Goal: Navigation & Orientation: Find specific page/section

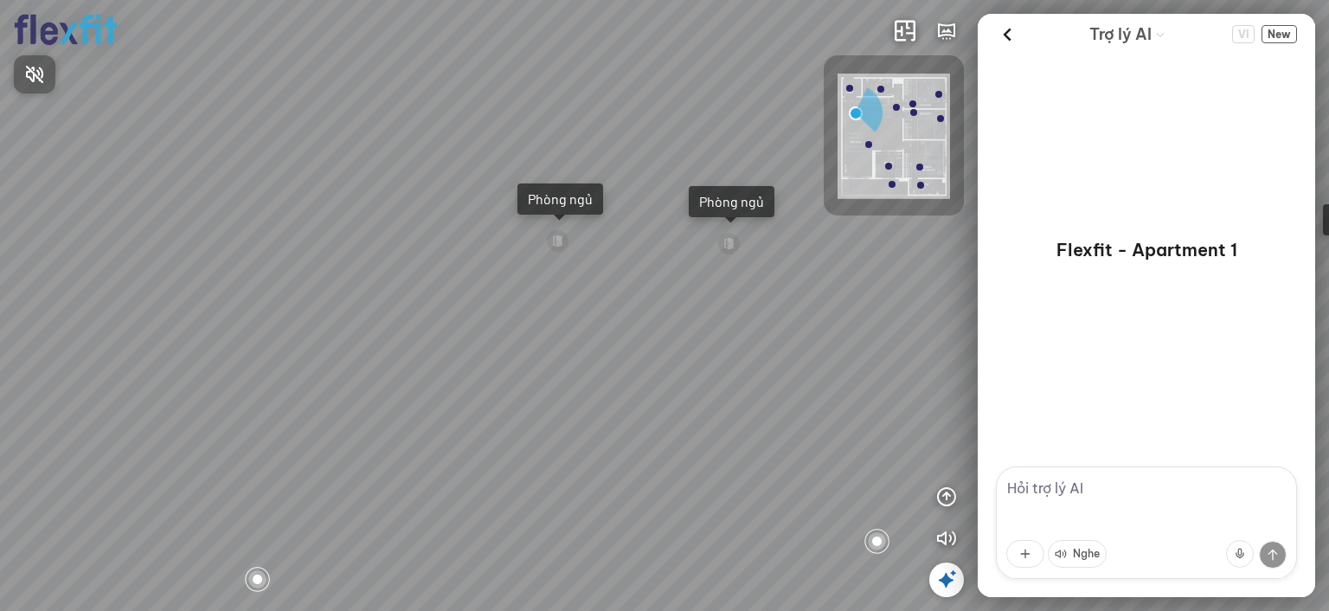
click at [1007, 37] on div at bounding box center [664, 305] width 1329 height 611
click at [571, 197] on div "Phòng ngủ" at bounding box center [560, 198] width 65 height 17
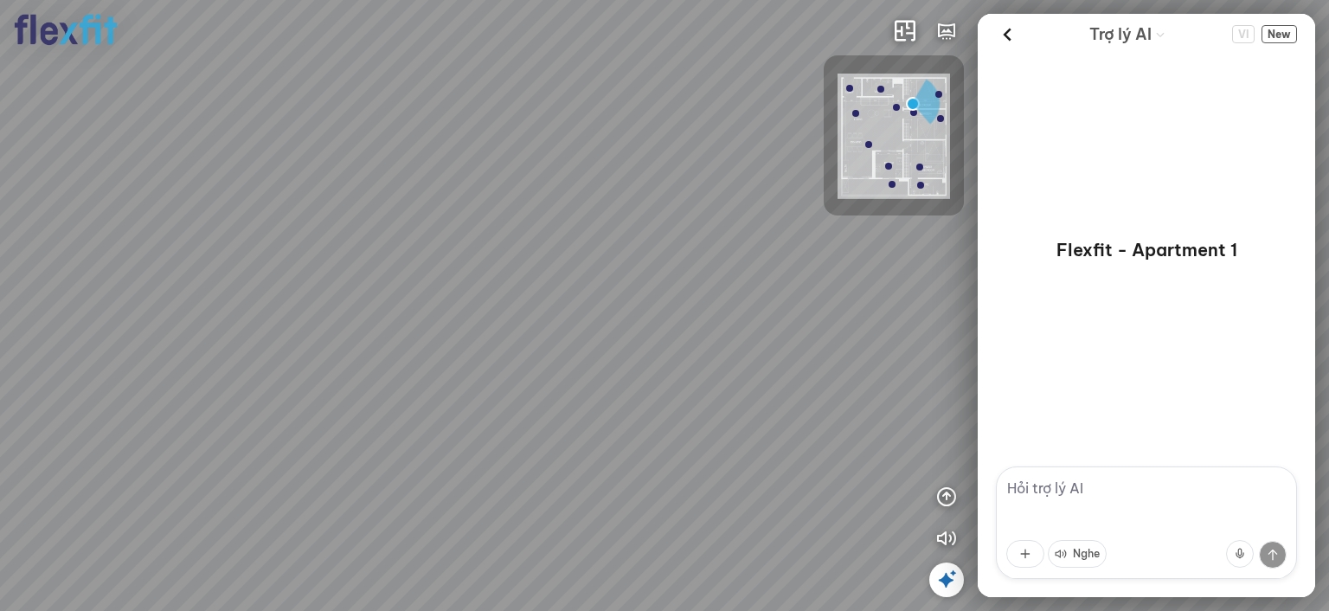
drag, startPoint x: 801, startPoint y: 293, endPoint x: 998, endPoint y: 276, distance: 198.1
click at [1055, 266] on div "INFO: krpano 1.20.8 (build [DATE]) INFO: HTML5/Desktop - Chrome 140.0 - WebGL I…" at bounding box center [664, 305] width 1329 height 611
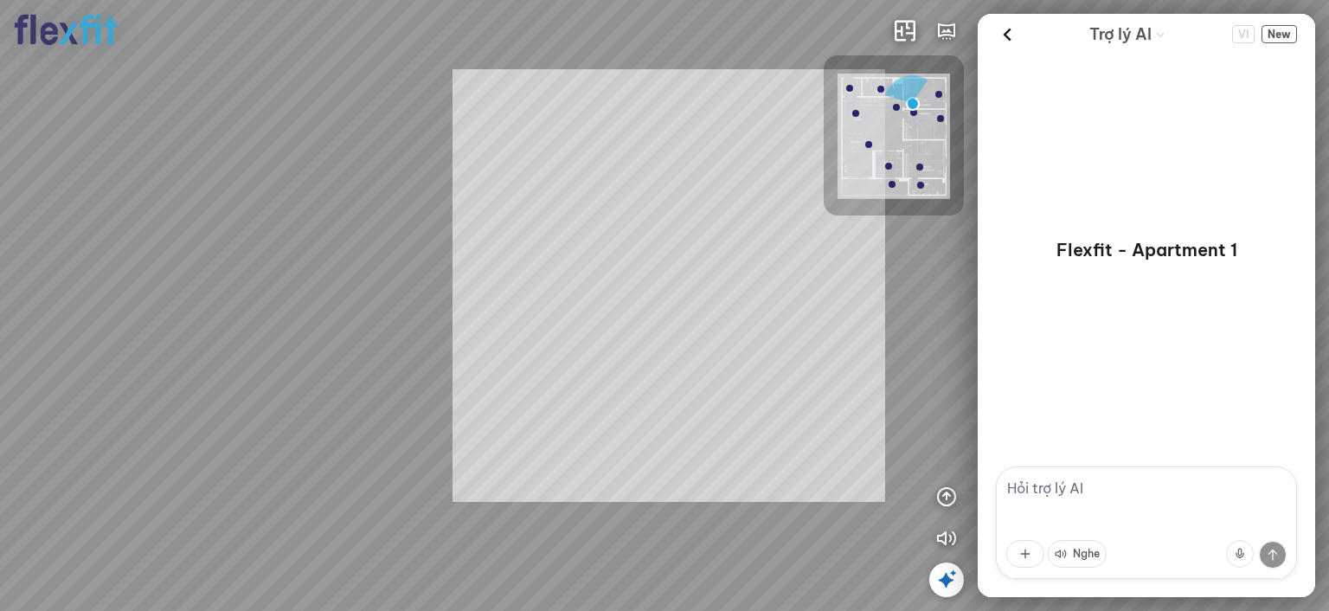
click at [535, 131] on div "INFO: krpano 1.20.8 (build [DATE]) INFO: HTML5/Desktop - Chrome 140.0 - WebGL I…" at bounding box center [664, 305] width 1329 height 611
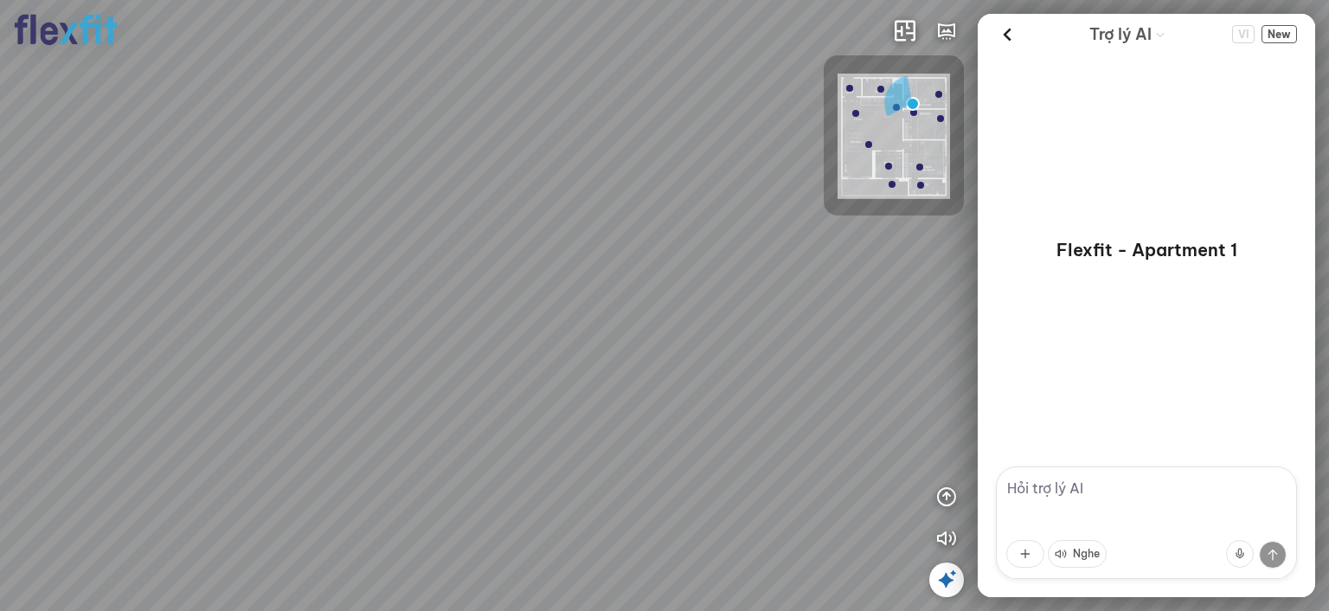
drag, startPoint x: 848, startPoint y: 544, endPoint x: 592, endPoint y: 225, distance: 409.4
click at [594, 227] on div at bounding box center [664, 305] width 1329 height 611
drag, startPoint x: 781, startPoint y: 393, endPoint x: 578, endPoint y: 376, distance: 203.3
click at [467, 390] on div at bounding box center [664, 305] width 1329 height 611
drag, startPoint x: 674, startPoint y: 343, endPoint x: 605, endPoint y: 344, distance: 69.2
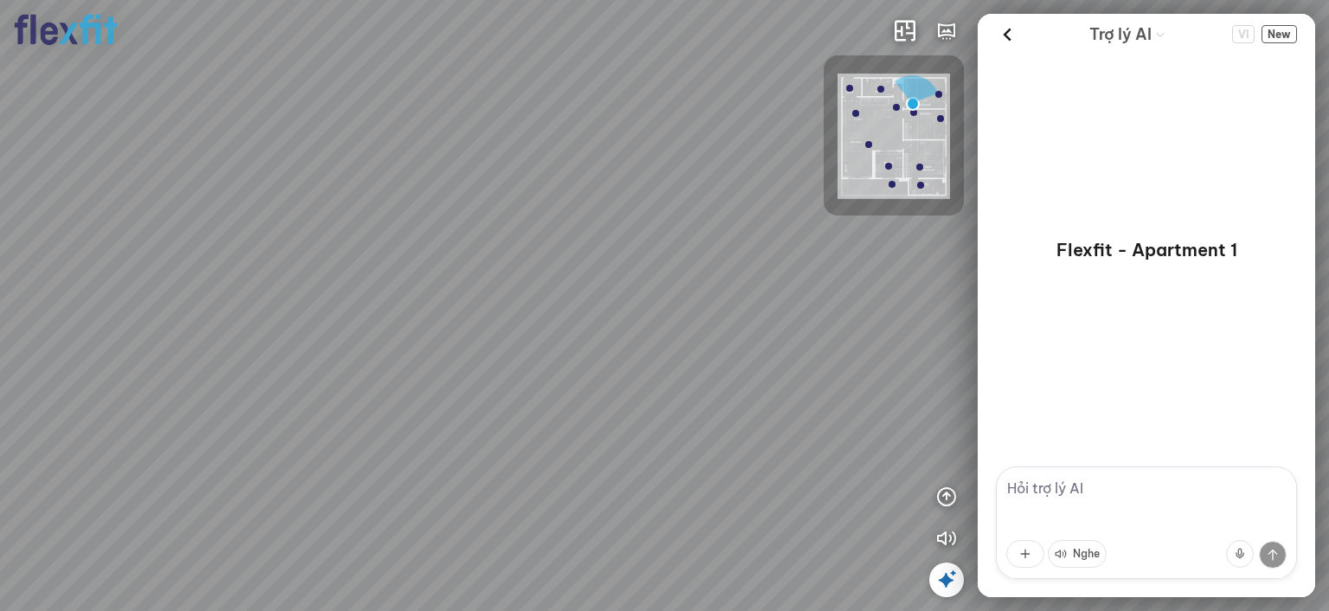
click at [605, 344] on div at bounding box center [664, 305] width 1329 height 611
drag, startPoint x: 741, startPoint y: 325, endPoint x: 331, endPoint y: 283, distance: 412.4
click at [336, 283] on div at bounding box center [664, 305] width 1329 height 611
drag, startPoint x: 537, startPoint y: 304, endPoint x: 945, endPoint y: 391, distance: 417.8
click at [935, 389] on div at bounding box center [664, 305] width 1329 height 611
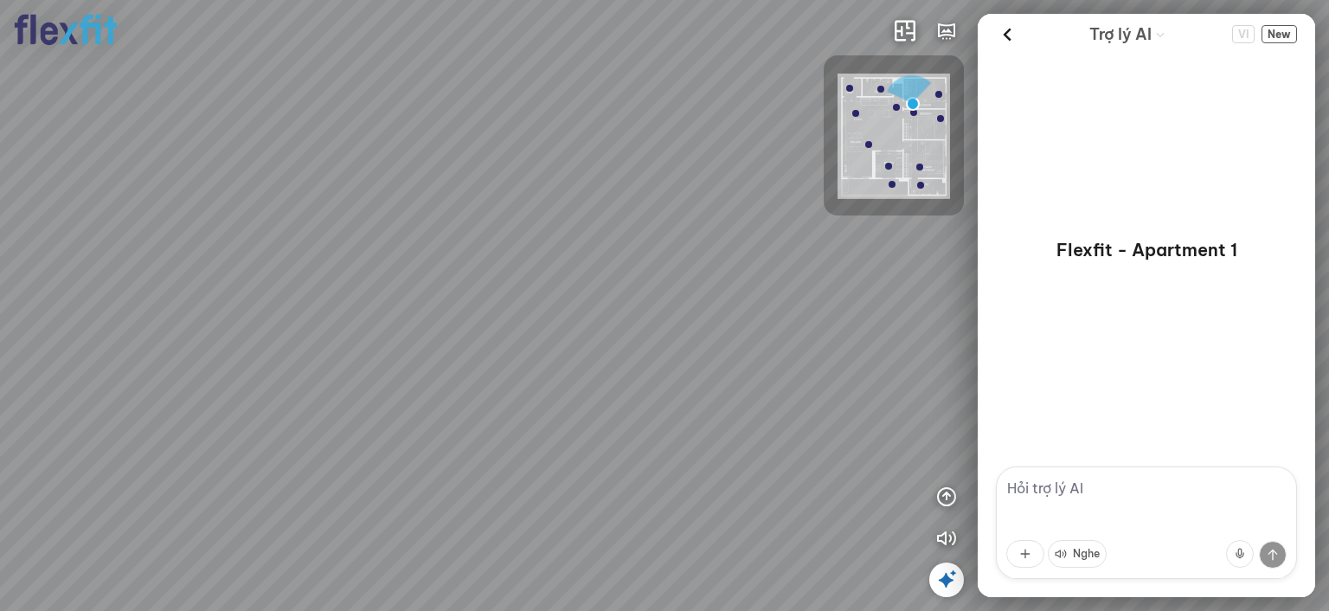
drag, startPoint x: 501, startPoint y: 175, endPoint x: 483, endPoint y: 67, distance: 109.7
click at [484, 87] on div at bounding box center [664, 305] width 1329 height 611
drag, startPoint x: 564, startPoint y: 241, endPoint x: 433, endPoint y: 373, distance: 186.7
click at [430, 372] on div at bounding box center [664, 305] width 1329 height 611
drag, startPoint x: 516, startPoint y: 249, endPoint x: 375, endPoint y: 286, distance: 145.9
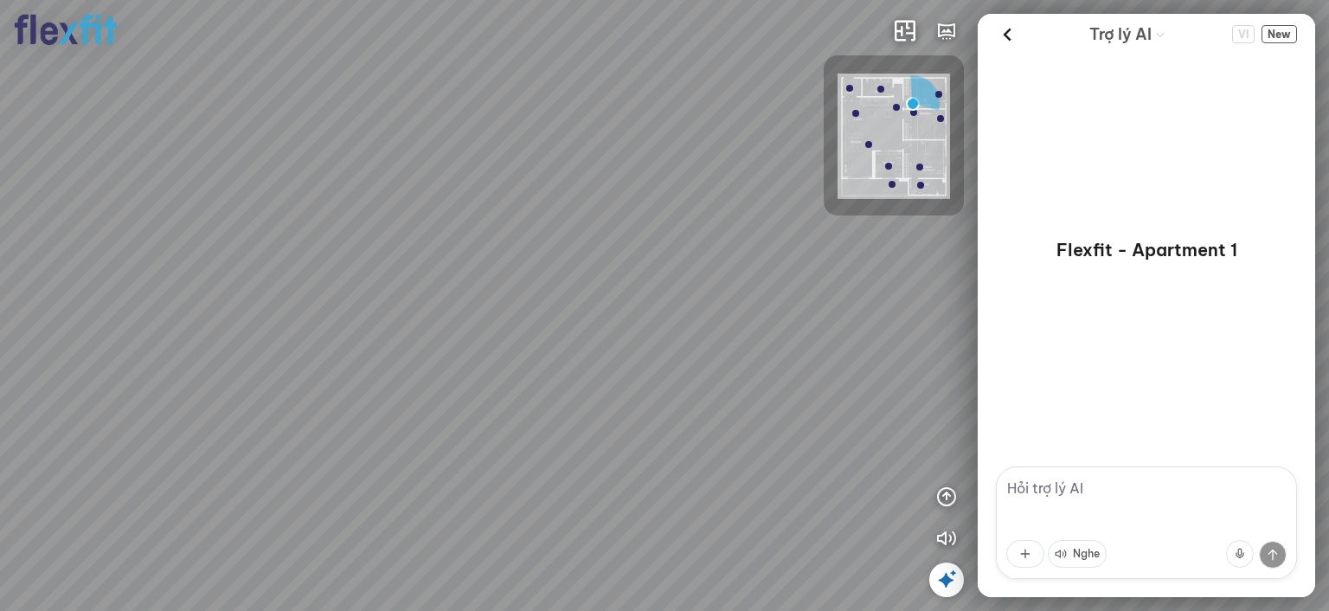
click at [373, 289] on div at bounding box center [664, 305] width 1329 height 611
drag, startPoint x: 460, startPoint y: 286, endPoint x: 192, endPoint y: 285, distance: 268.3
click at [194, 286] on div at bounding box center [664, 305] width 1329 height 611
click at [307, 325] on div at bounding box center [664, 305] width 1329 height 611
click at [285, 314] on div at bounding box center [664, 305] width 1329 height 611
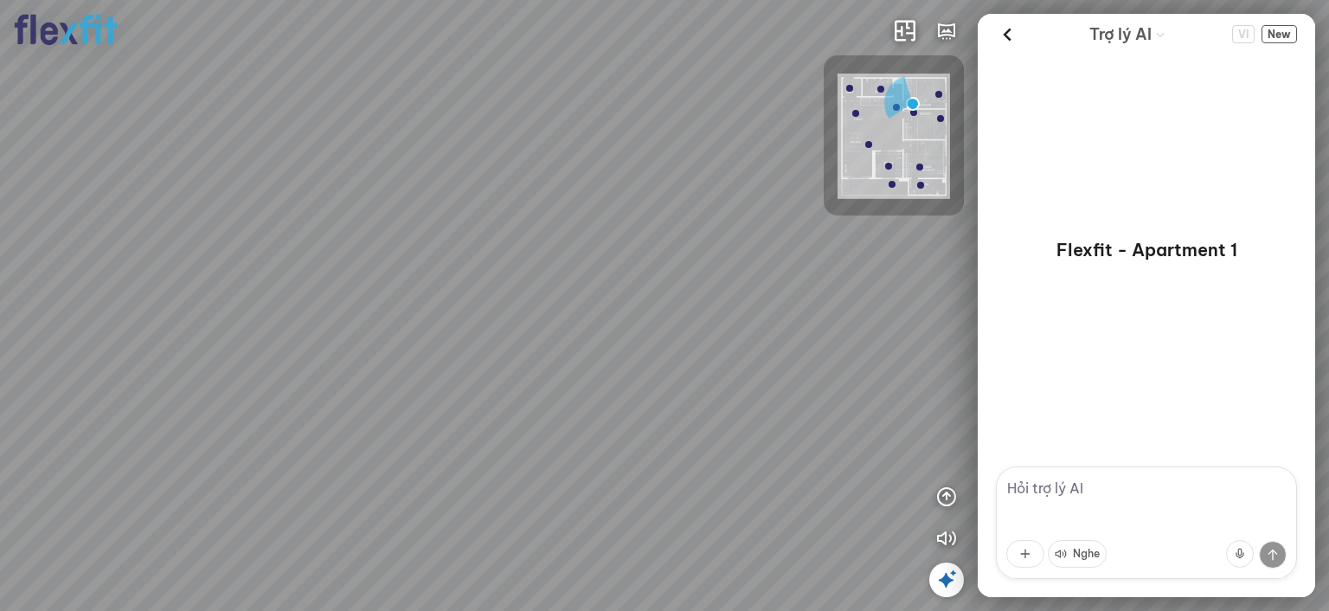
drag, startPoint x: 478, startPoint y: 332, endPoint x: 384, endPoint y: 334, distance: 93.5
click at [352, 338] on div at bounding box center [664, 305] width 1329 height 611
drag, startPoint x: 527, startPoint y: 331, endPoint x: 324, endPoint y: 287, distance: 208.0
click at [315, 281] on div at bounding box center [664, 305] width 1329 height 611
drag, startPoint x: 649, startPoint y: 325, endPoint x: 473, endPoint y: 281, distance: 181.8
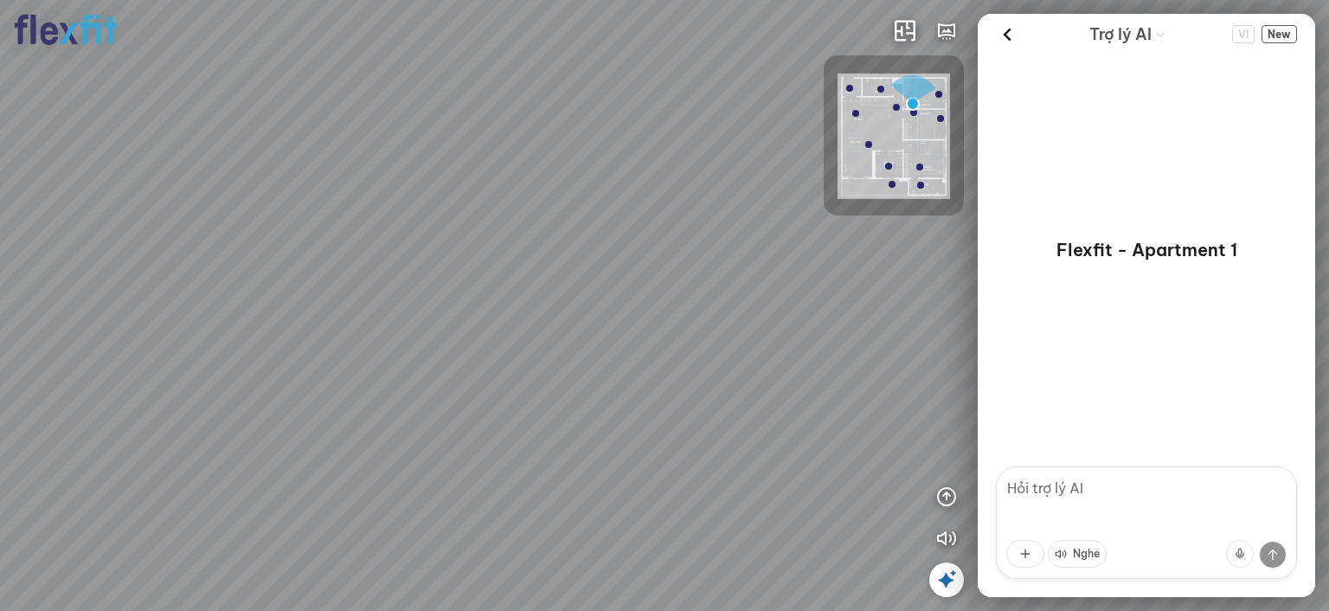
click at [504, 307] on div at bounding box center [664, 305] width 1329 height 611
drag, startPoint x: 592, startPoint y: 373, endPoint x: 541, endPoint y: 518, distance: 154.1
click at [540, 518] on div at bounding box center [664, 305] width 1329 height 611
drag, startPoint x: 562, startPoint y: 391, endPoint x: 641, endPoint y: 379, distance: 79.7
click at [639, 379] on div at bounding box center [664, 305] width 1329 height 611
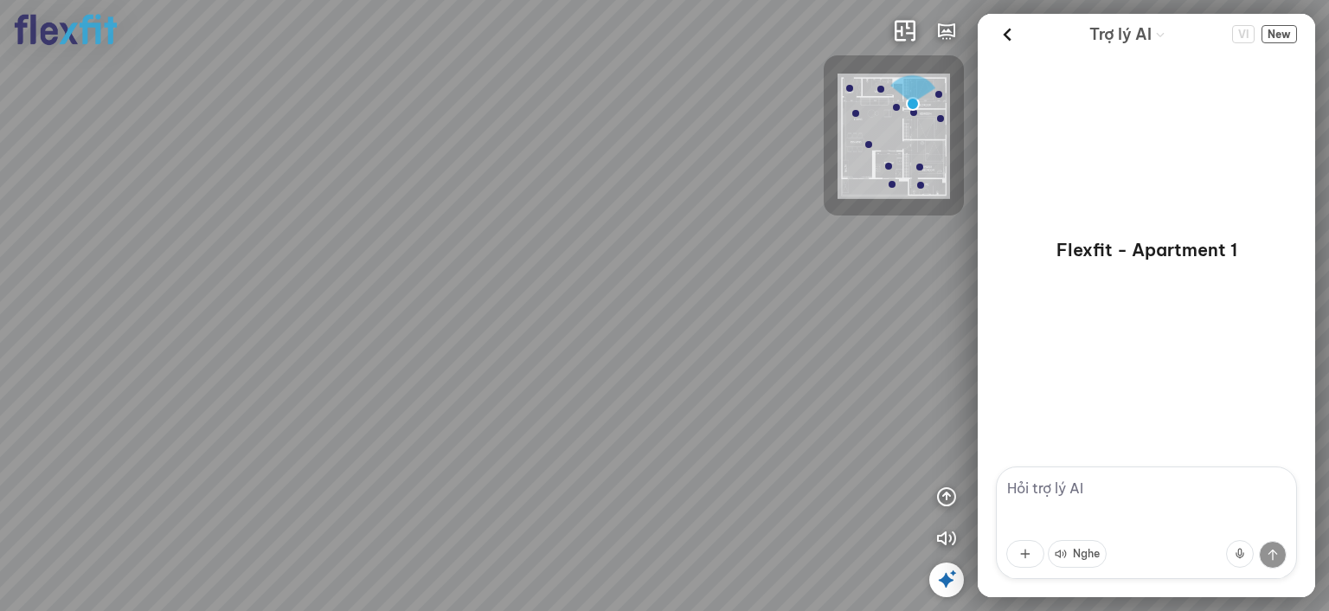
drag, startPoint x: 595, startPoint y: 363, endPoint x: 673, endPoint y: 338, distance: 81.6
click at [673, 338] on div at bounding box center [664, 305] width 1329 height 611
drag, startPoint x: 577, startPoint y: 324, endPoint x: 614, endPoint y: 318, distance: 36.9
click at [600, 318] on div at bounding box center [664, 305] width 1329 height 611
drag, startPoint x: 684, startPoint y: 267, endPoint x: 827, endPoint y: 281, distance: 144.4
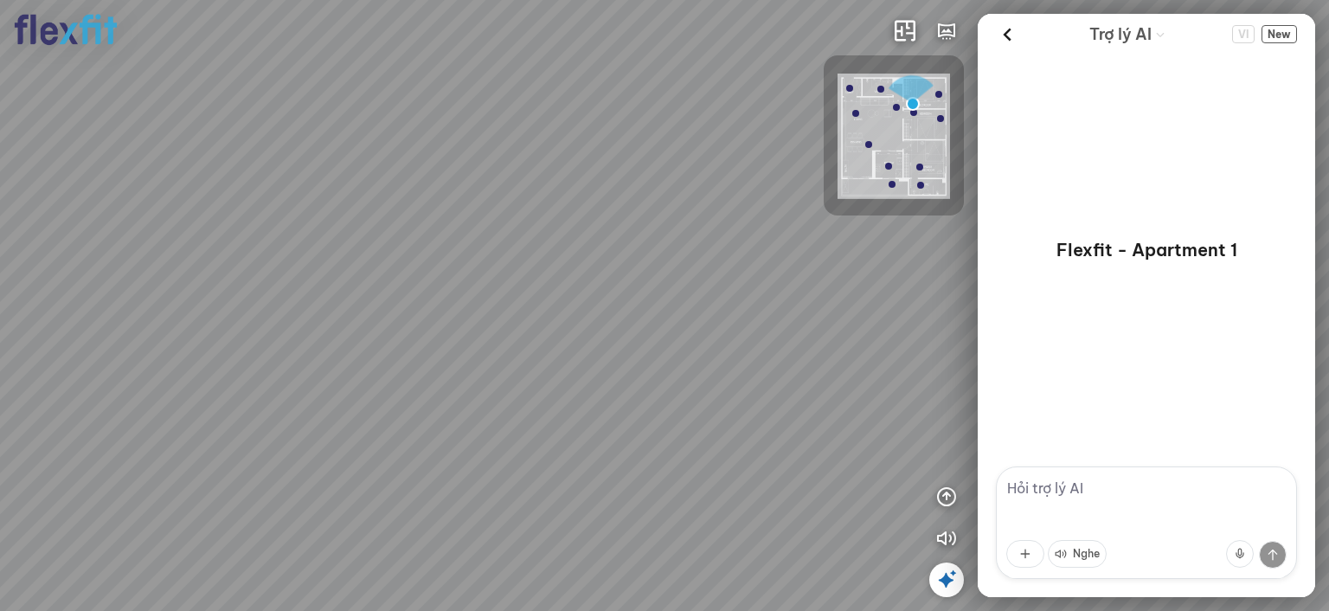
click at [827, 281] on div at bounding box center [664, 305] width 1329 height 611
drag, startPoint x: 564, startPoint y: 319, endPoint x: 592, endPoint y: 315, distance: 28.0
click at [590, 315] on div at bounding box center [664, 305] width 1329 height 611
click at [1014, 34] on icon at bounding box center [1008, 35] width 26 height 26
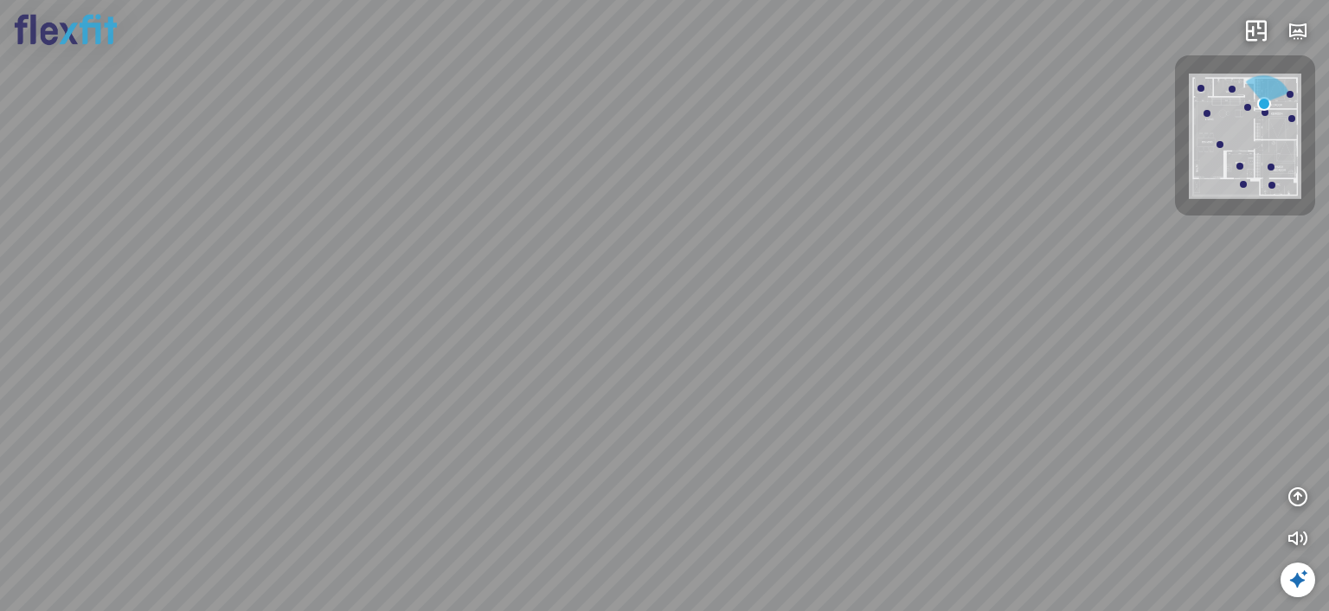
drag, startPoint x: 891, startPoint y: 307, endPoint x: 634, endPoint y: 247, distance: 264.1
click at [641, 255] on div at bounding box center [664, 305] width 1329 height 611
drag, startPoint x: 859, startPoint y: 272, endPoint x: 613, endPoint y: 237, distance: 248.2
click at [671, 248] on div at bounding box center [664, 305] width 1329 height 611
drag, startPoint x: 865, startPoint y: 264, endPoint x: 859, endPoint y: 133, distance: 130.8
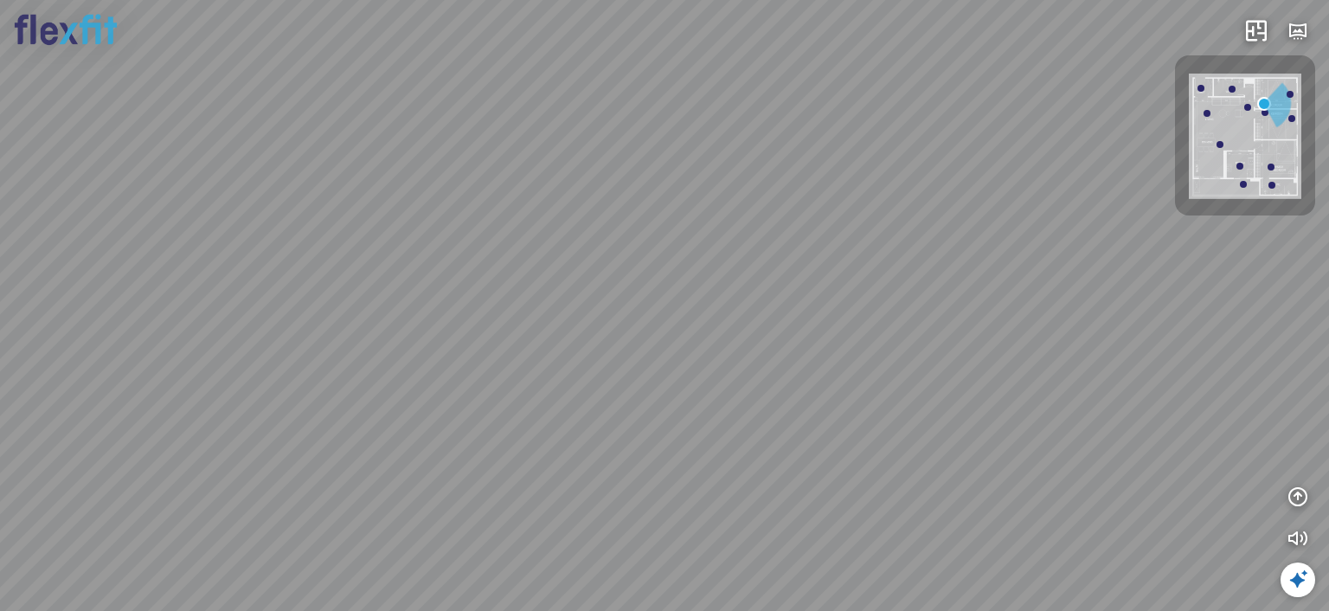
click at [912, 51] on div at bounding box center [664, 305] width 1329 height 611
drag, startPoint x: 901, startPoint y: 366, endPoint x: 772, endPoint y: 389, distance: 131.1
click at [903, 366] on div at bounding box center [664, 305] width 1329 height 611
drag, startPoint x: 676, startPoint y: 384, endPoint x: 861, endPoint y: 390, distance: 185.3
click at [860, 389] on div at bounding box center [664, 305] width 1329 height 611
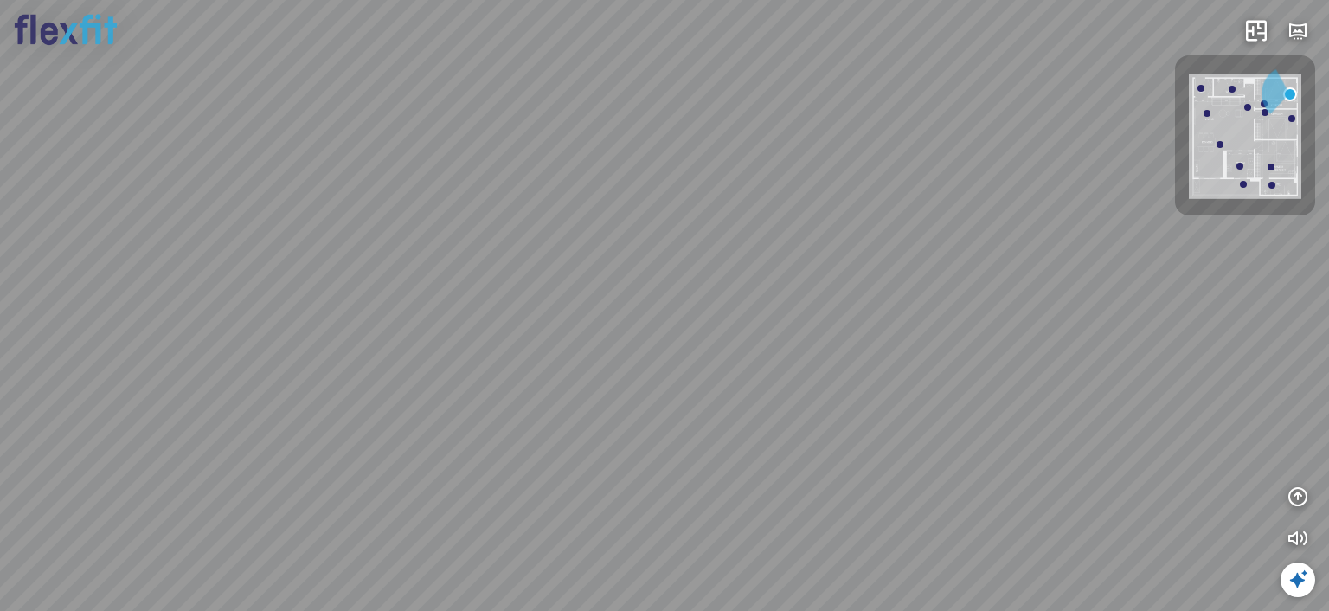
drag, startPoint x: 822, startPoint y: 272, endPoint x: 866, endPoint y: 275, distance: 43.4
click at [866, 275] on div at bounding box center [664, 305] width 1329 height 611
drag, startPoint x: 759, startPoint y: 290, endPoint x: 846, endPoint y: 307, distance: 89.1
click at [846, 307] on div at bounding box center [664, 305] width 1329 height 611
click at [1215, 120] on img at bounding box center [1245, 137] width 113 height 126
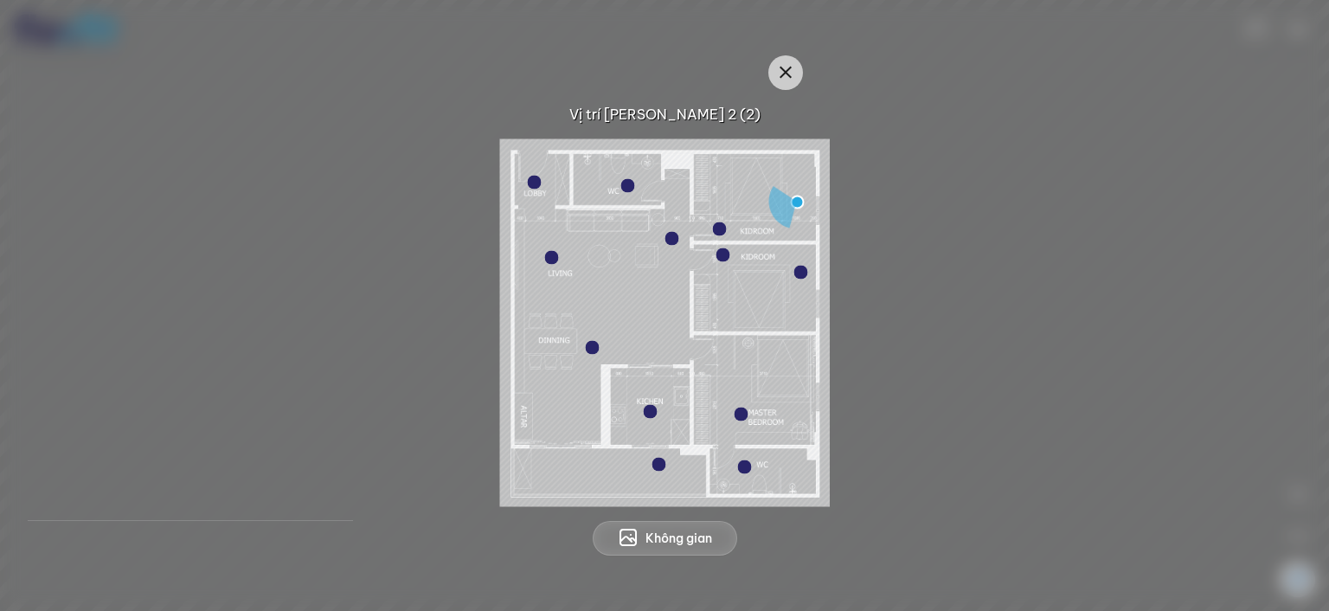
click at [605, 205] on img at bounding box center [665, 322] width 330 height 368
click at [601, 265] on img at bounding box center [665, 322] width 330 height 368
click at [601, 259] on img at bounding box center [665, 322] width 330 height 368
click at [684, 538] on span "Không gian" at bounding box center [679, 538] width 67 height 17
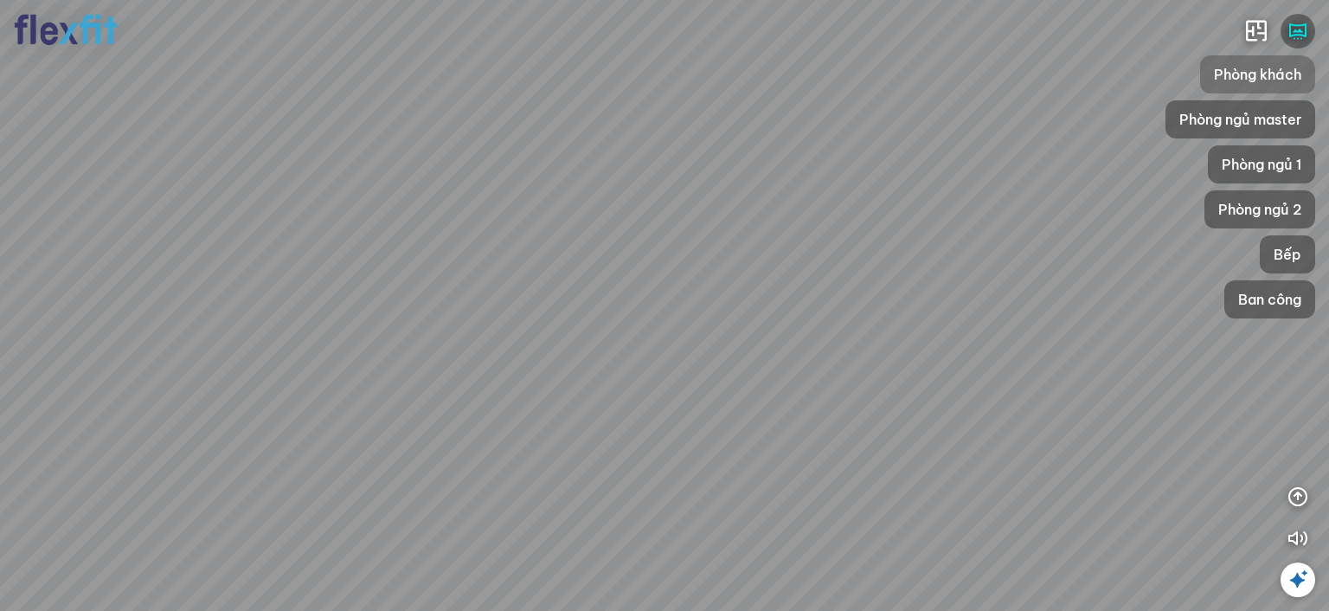
click at [1253, 80] on span "Phòng khách" at bounding box center [1257, 74] width 87 height 21
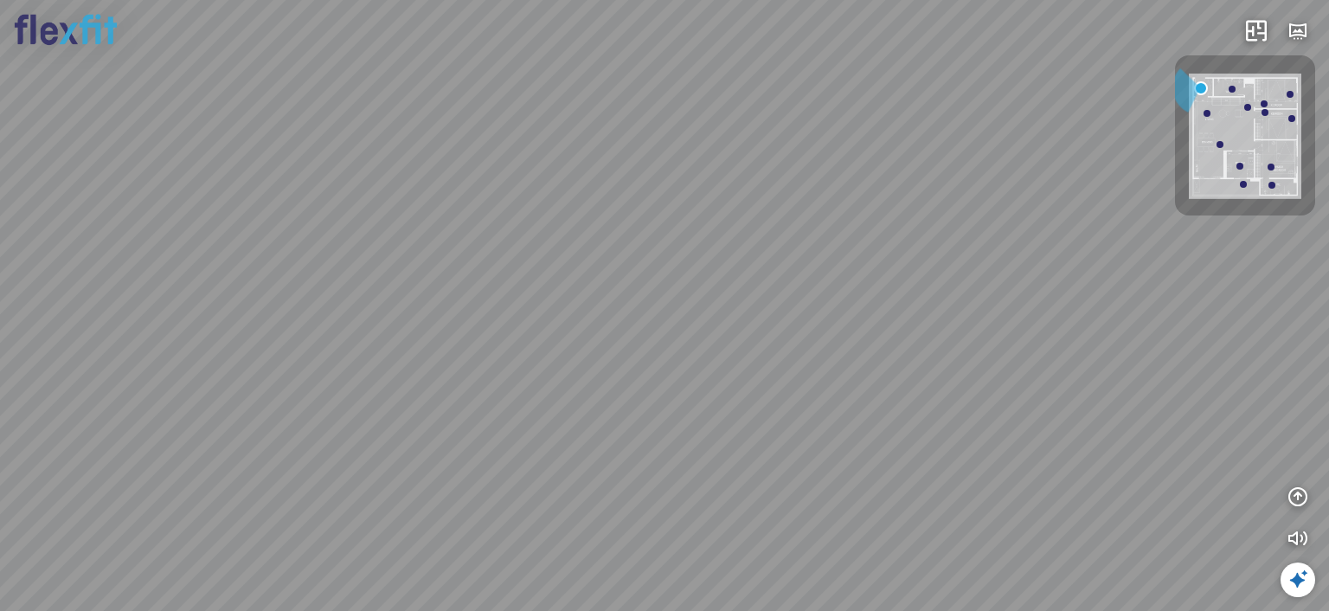
click at [714, 322] on div at bounding box center [664, 305] width 1329 height 611
drag, startPoint x: 706, startPoint y: 341, endPoint x: 790, endPoint y: 345, distance: 84.1
click at [790, 345] on div at bounding box center [664, 305] width 1329 height 611
drag, startPoint x: 660, startPoint y: 280, endPoint x: 598, endPoint y: 269, distance: 62.5
click at [597, 271] on div at bounding box center [664, 305] width 1329 height 611
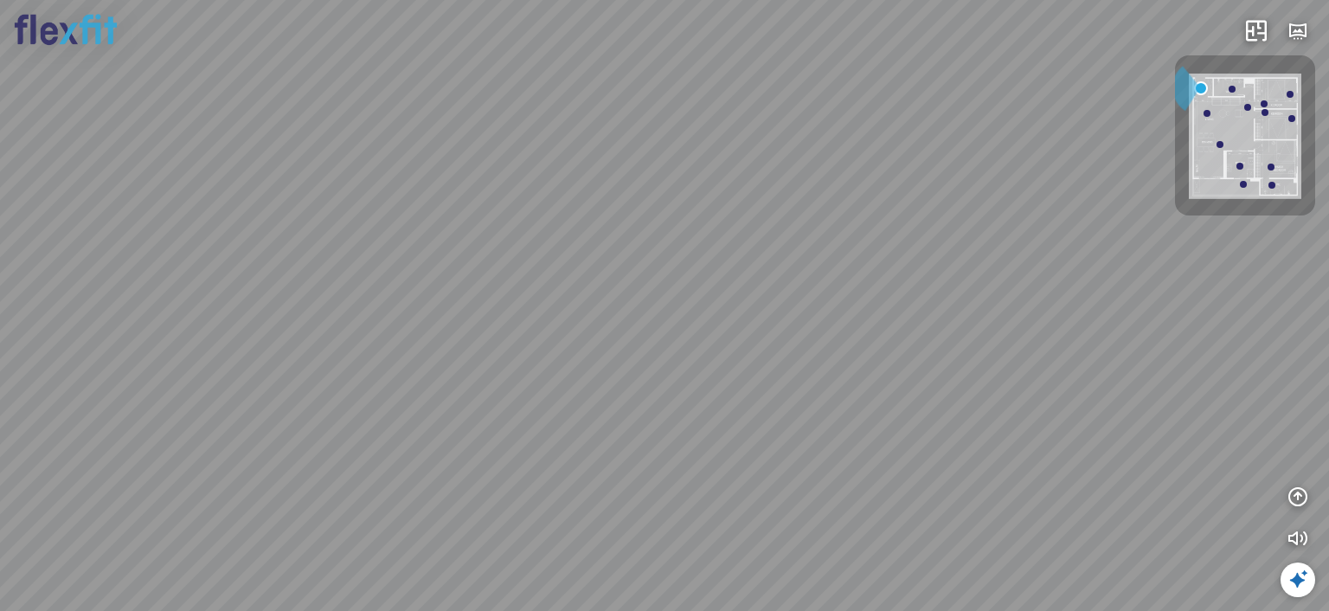
click at [675, 492] on div at bounding box center [664, 305] width 1329 height 611
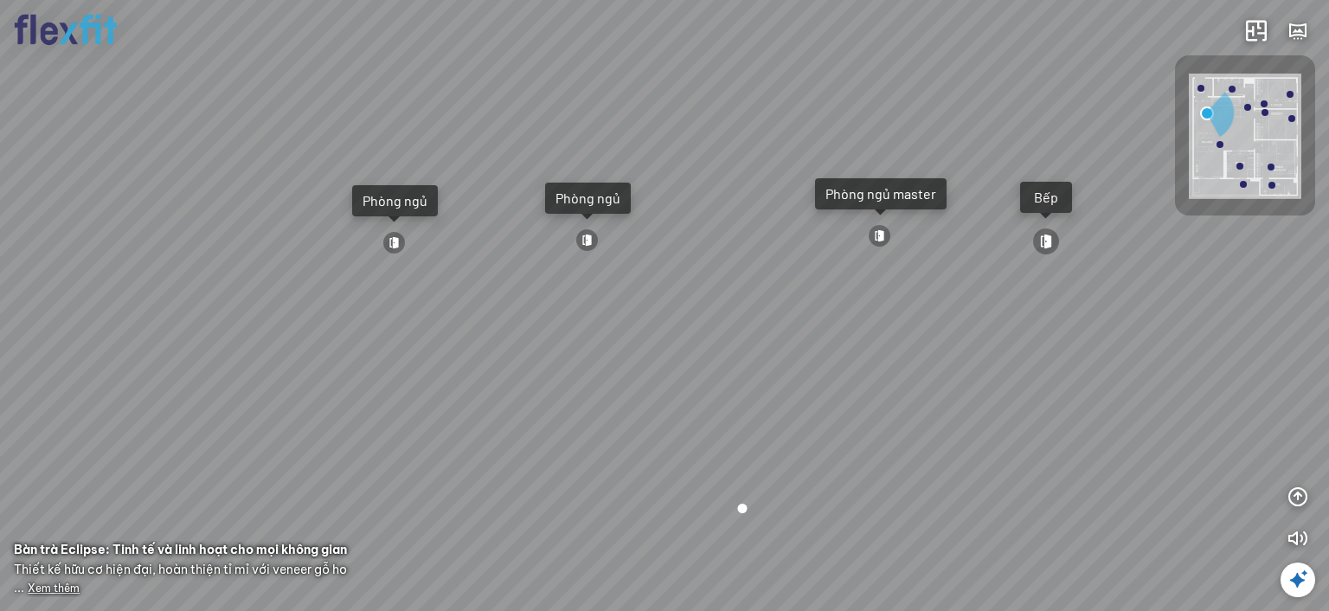
drag, startPoint x: 962, startPoint y: 326, endPoint x: 570, endPoint y: 281, distance: 394.7
click at [570, 281] on div "Ban công Bếp Phòng ngủ master Phòng ngủ Phòng ngủ" at bounding box center [664, 305] width 1329 height 611
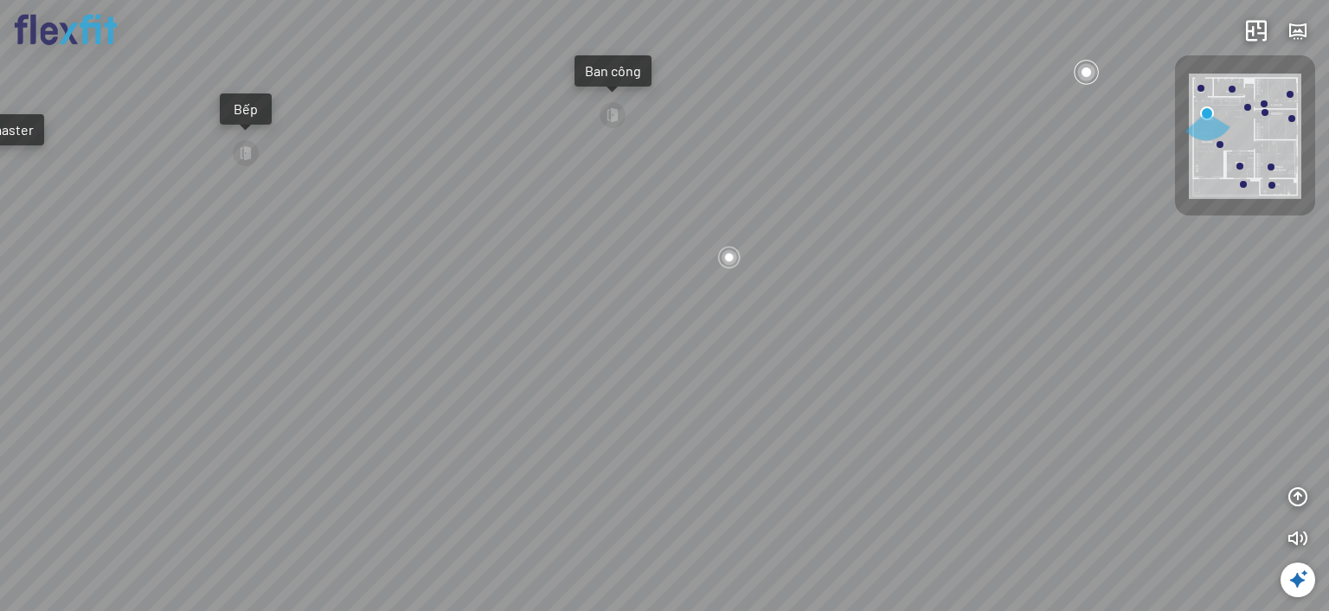
click at [499, 299] on div "Ban công Bếp Phòng ngủ master Phòng ngủ Phòng ngủ" at bounding box center [664, 305] width 1329 height 611
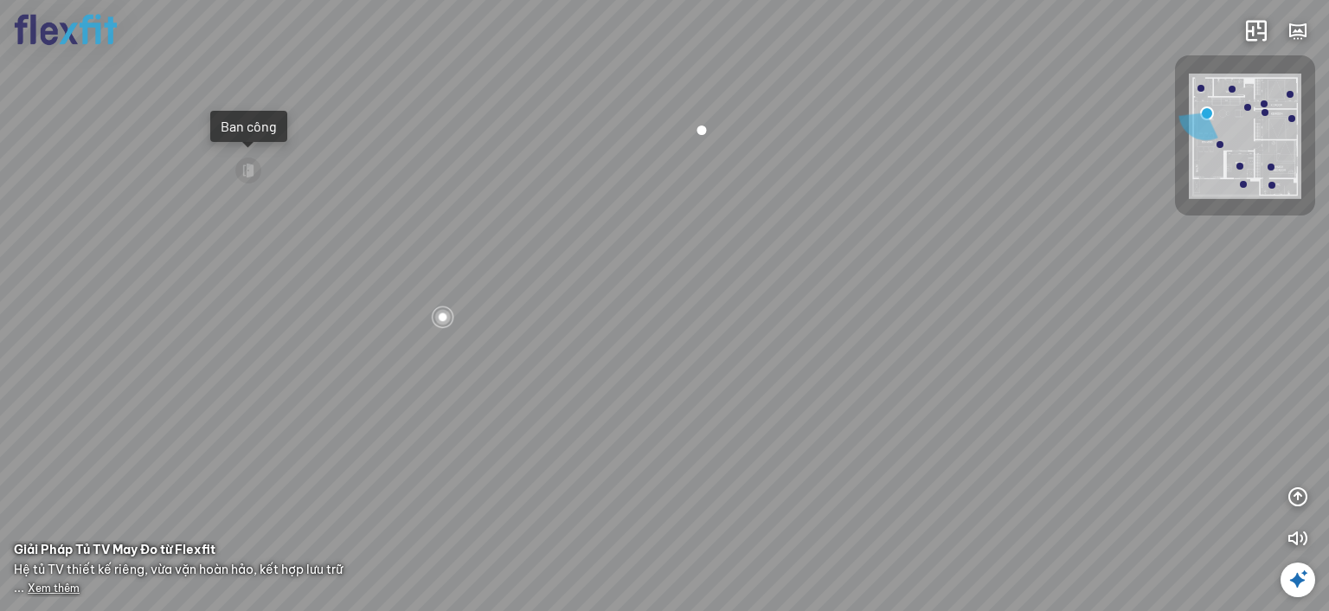
click at [779, 202] on div "Ban công Bếp Phòng ngủ master Phòng ngủ Phòng ngủ" at bounding box center [664, 305] width 1329 height 611
drag, startPoint x: 793, startPoint y: 255, endPoint x: 961, endPoint y: 262, distance: 168.1
click at [961, 262] on div "Ban công Bếp Phòng ngủ master Phòng ngủ Phòng ngủ" at bounding box center [664, 305] width 1329 height 611
drag, startPoint x: 551, startPoint y: 273, endPoint x: 827, endPoint y: 327, distance: 280.6
click at [883, 343] on div "Ban công Bếp Phòng ngủ master Phòng ngủ Phòng ngủ" at bounding box center [664, 305] width 1329 height 611
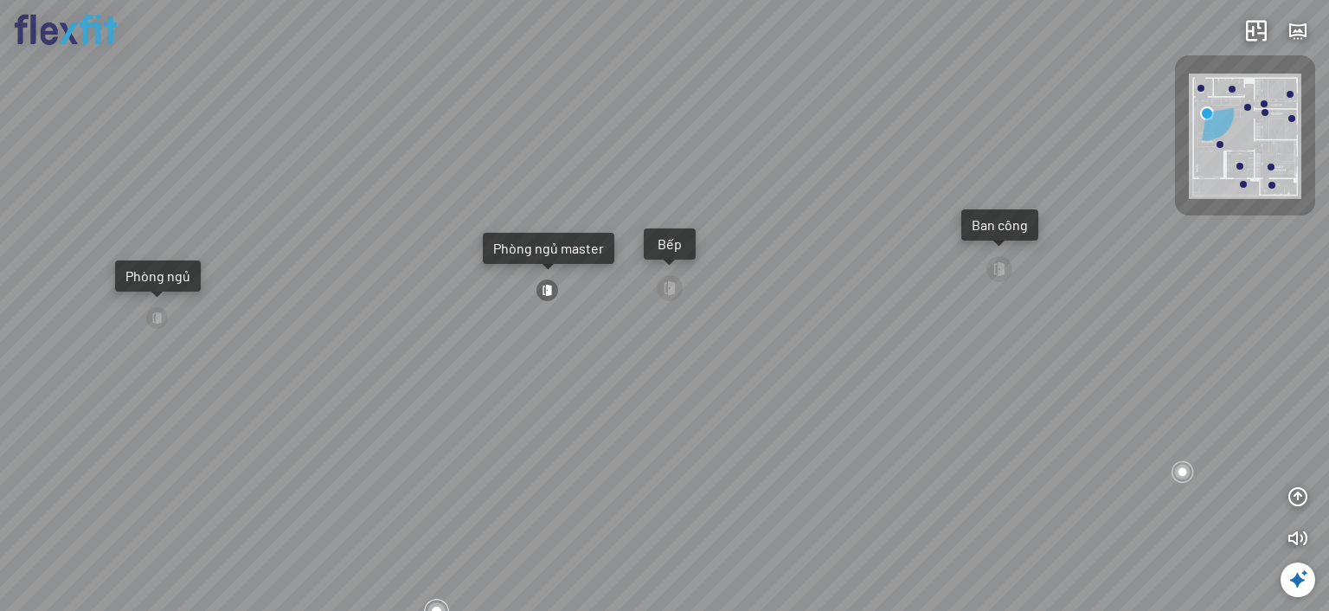
drag, startPoint x: 587, startPoint y: 274, endPoint x: 698, endPoint y: 293, distance: 112.6
click at [698, 293] on div "Ban công Bếp Phòng ngủ master Phòng ngủ Phòng ngủ" at bounding box center [664, 305] width 1329 height 611
drag, startPoint x: 541, startPoint y: 290, endPoint x: 720, endPoint y: 311, distance: 180.4
click at [720, 311] on div "Ban công Bếp Phòng ngủ master Phòng ngủ Phòng ngủ" at bounding box center [664, 305] width 1329 height 611
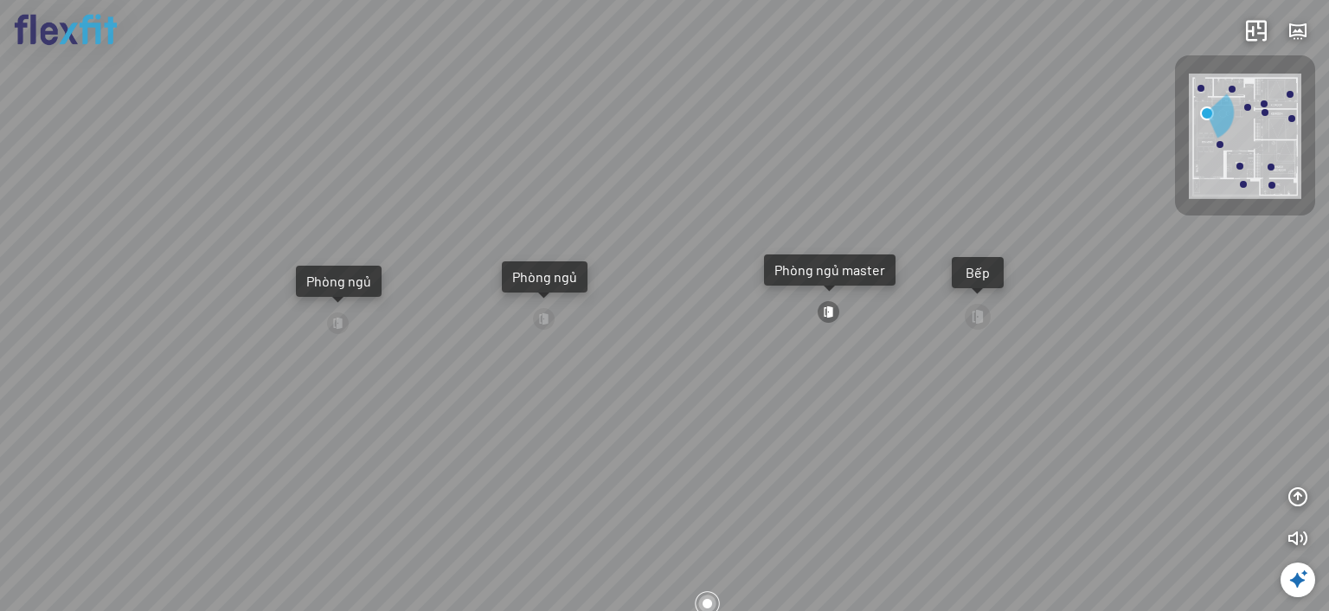
drag, startPoint x: 715, startPoint y: 349, endPoint x: 789, endPoint y: 351, distance: 74.5
click at [789, 351] on div "Ban công Bếp Phòng ngủ master Phòng ngủ Phòng ngủ" at bounding box center [664, 305] width 1329 height 611
